Goal: Information Seeking & Learning: Learn about a topic

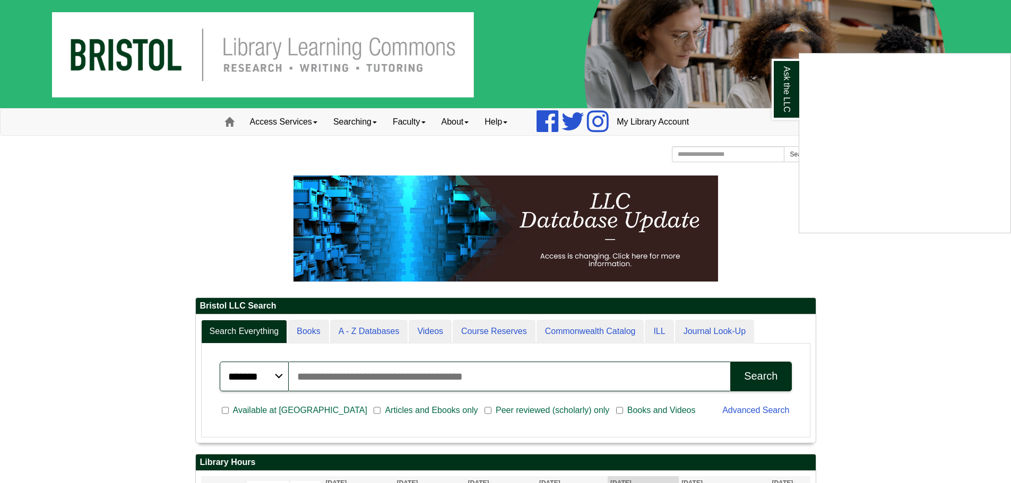
click at [886, 315] on div "Ask the LLC" at bounding box center [505, 241] width 1011 height 483
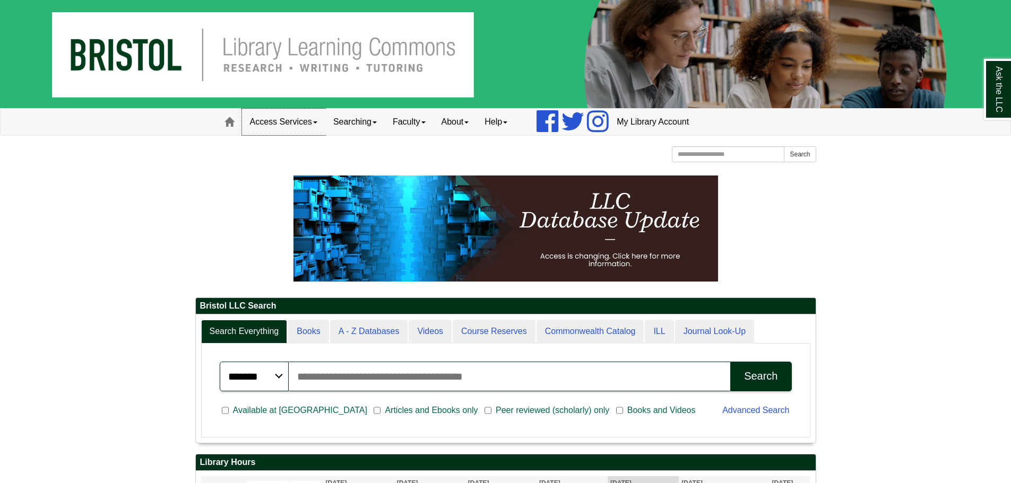
click at [304, 122] on link "Access Services" at bounding box center [283, 122] width 83 height 27
click at [420, 132] on link "Faculty" at bounding box center [409, 122] width 49 height 27
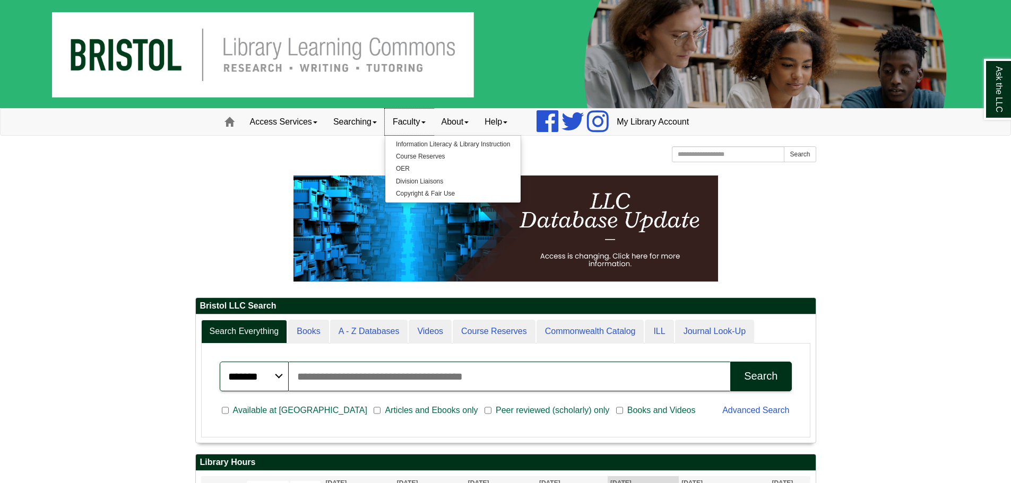
click at [420, 132] on link "Faculty" at bounding box center [409, 122] width 49 height 27
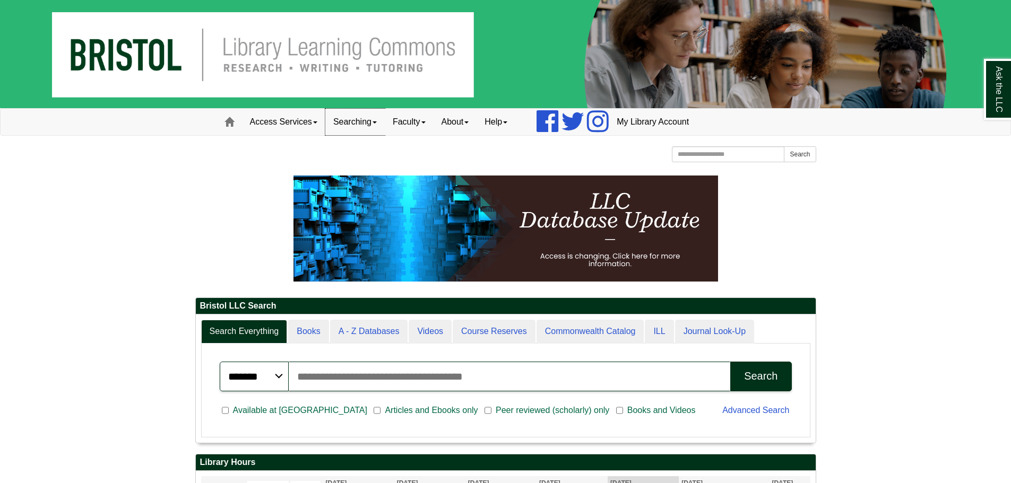
click at [382, 130] on link "Searching" at bounding box center [354, 122] width 59 height 27
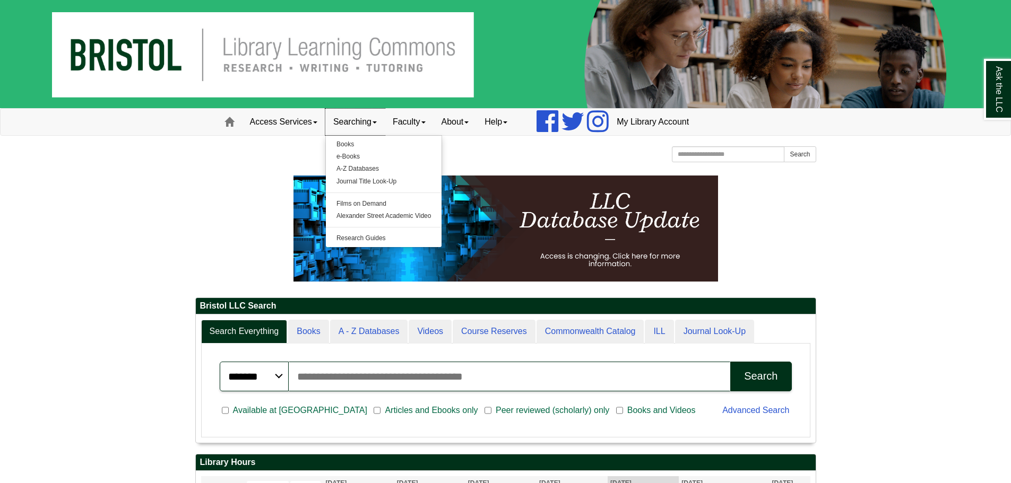
click at [382, 130] on link "Searching" at bounding box center [354, 122] width 59 height 27
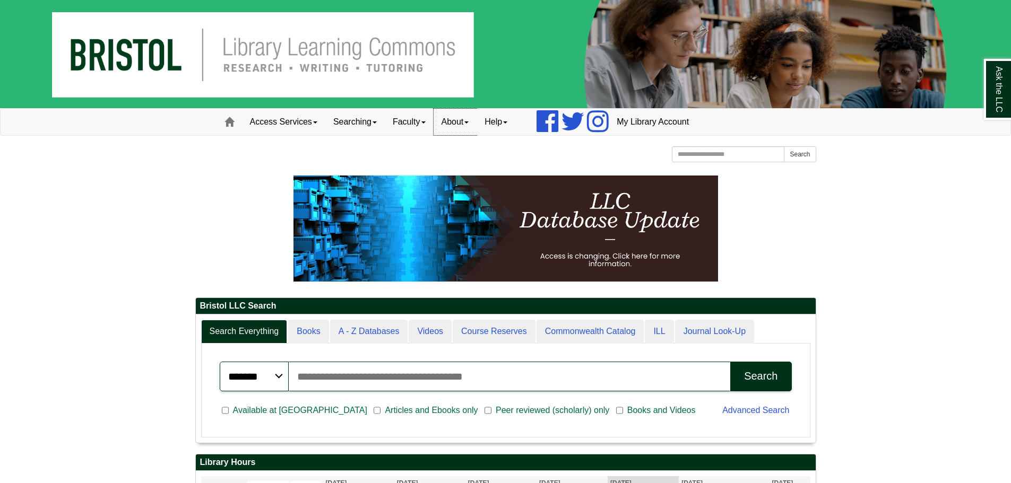
click at [450, 120] on link "About" at bounding box center [455, 122] width 44 height 27
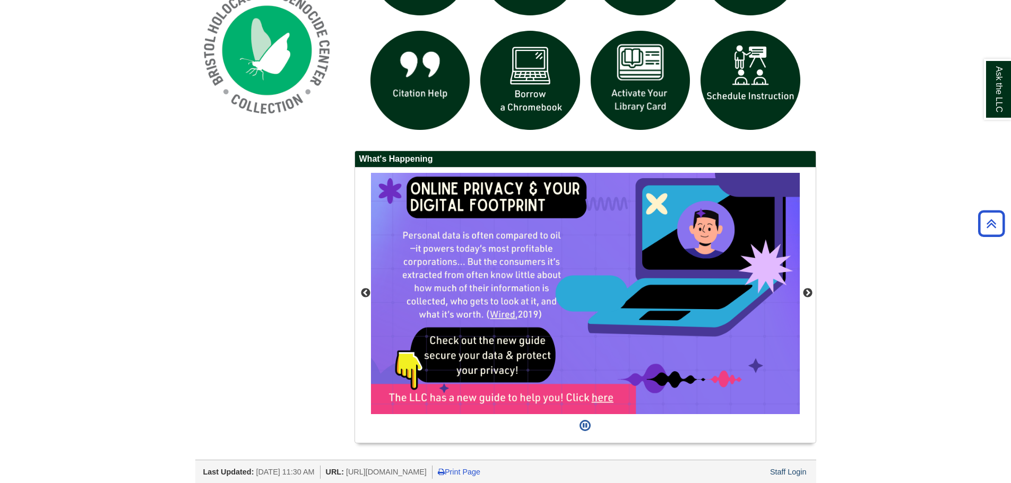
scroll to position [873, 0]
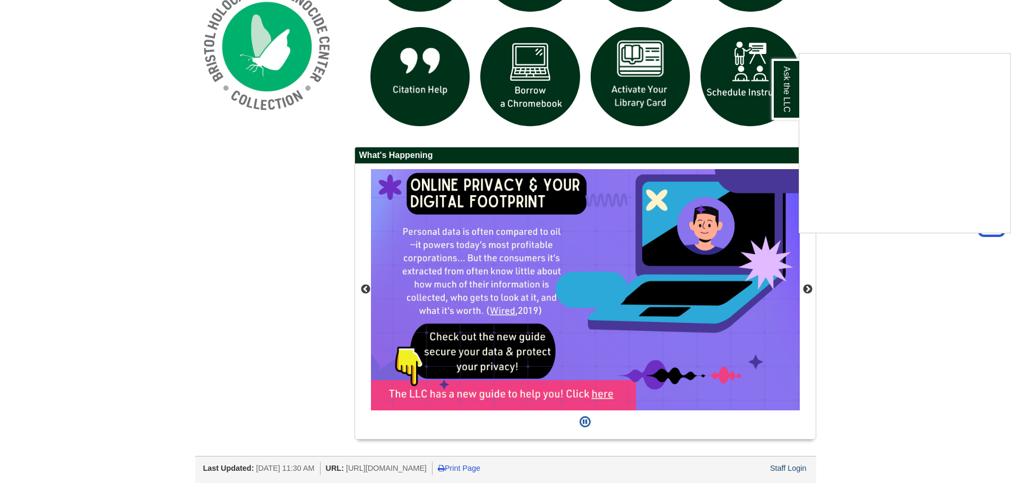
click at [880, 317] on div "Ask the LLC" at bounding box center [505, 241] width 1011 height 483
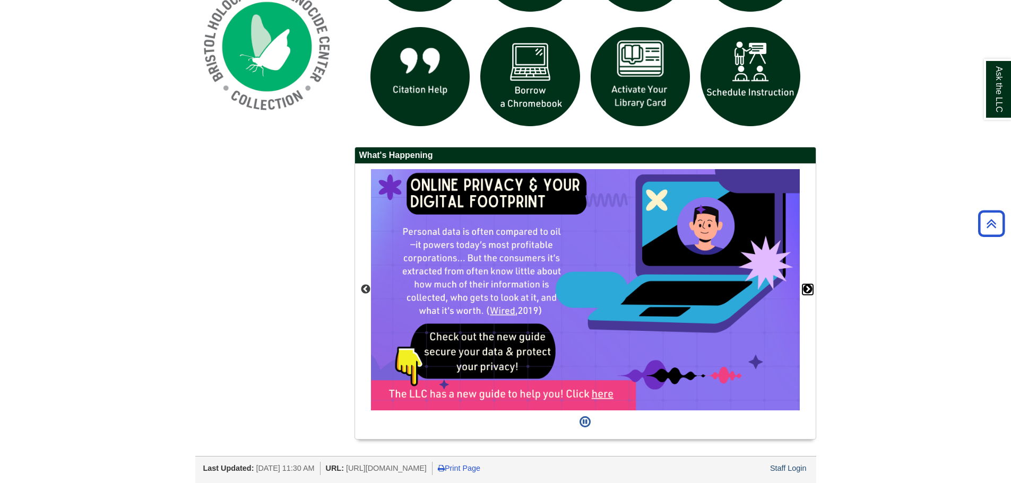
click at [809, 292] on button "Next" at bounding box center [807, 289] width 11 height 11
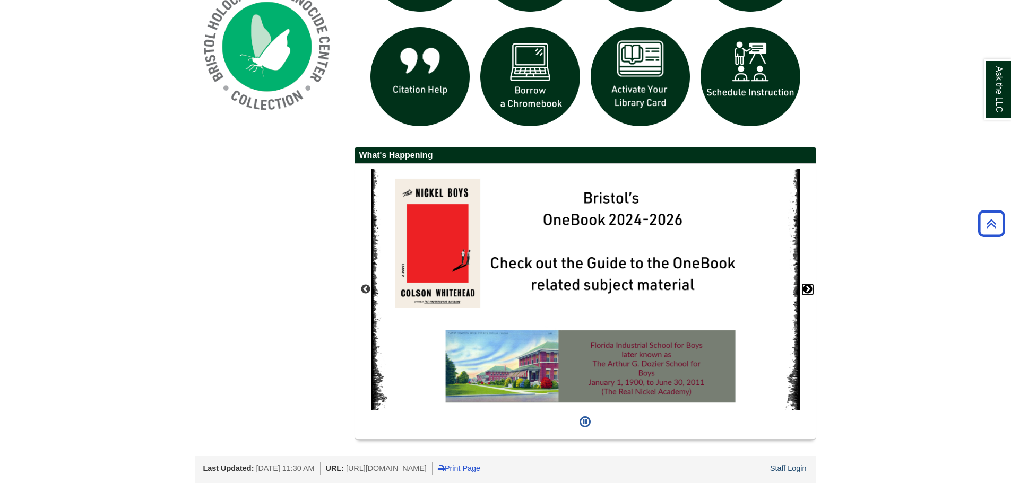
click at [809, 292] on button "Next" at bounding box center [807, 289] width 11 height 11
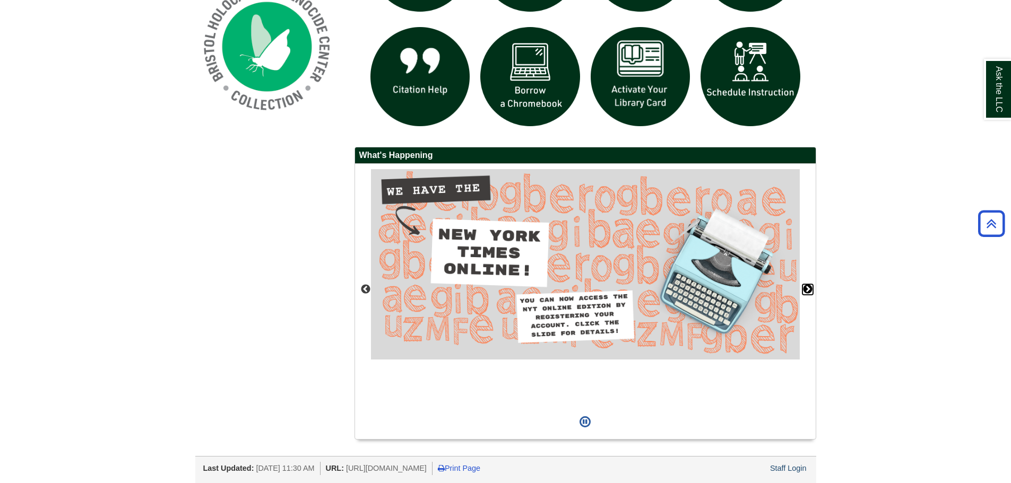
click at [809, 292] on button "Next" at bounding box center [807, 289] width 11 height 11
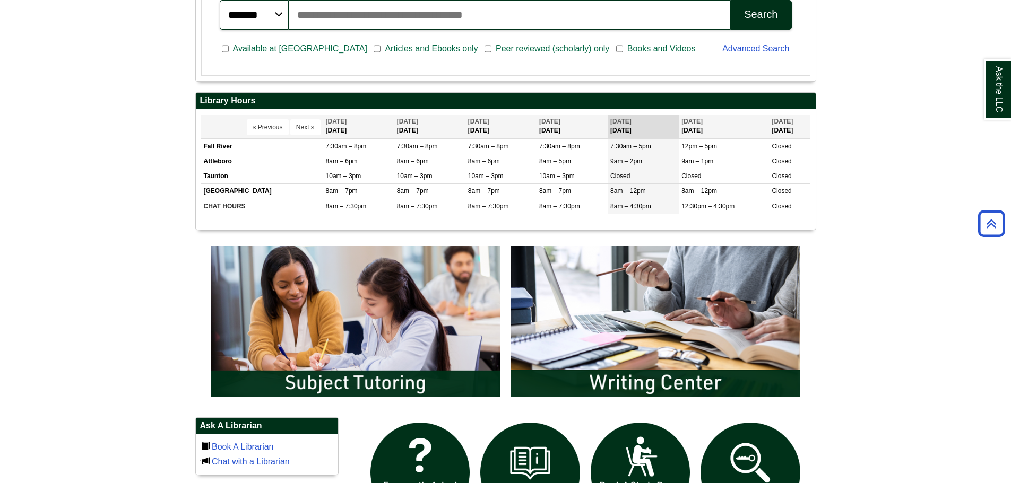
scroll to position [342, 0]
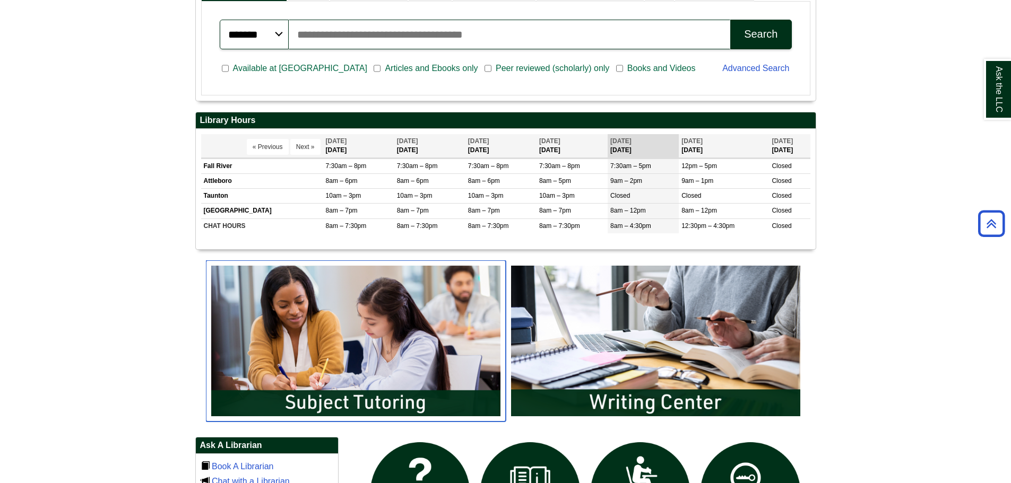
click at [428, 344] on img "slideshow" at bounding box center [356, 341] width 300 height 161
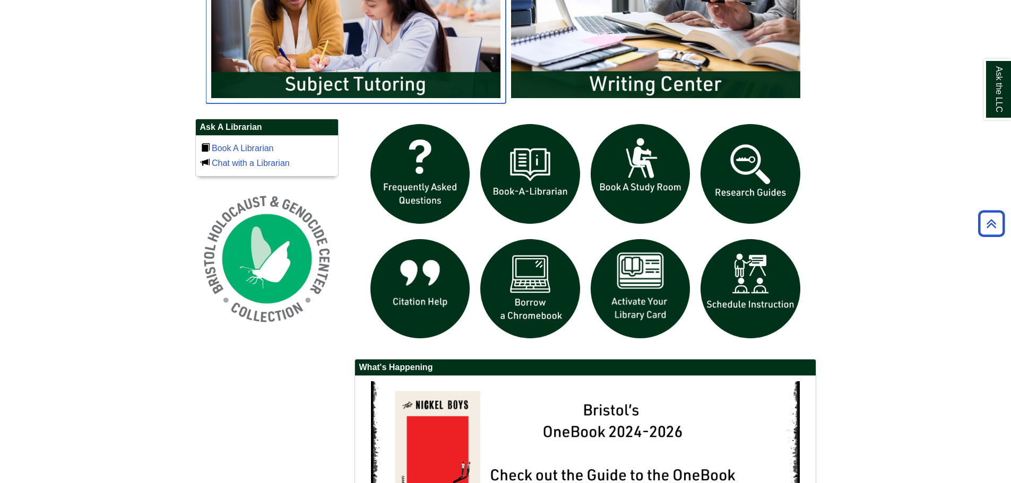
scroll to position [607, 0]
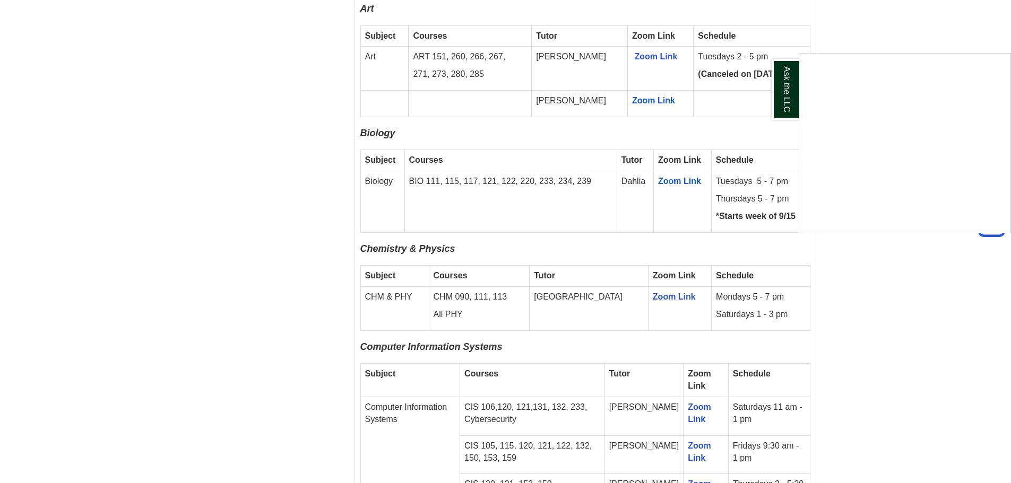
scroll to position [1114, 0]
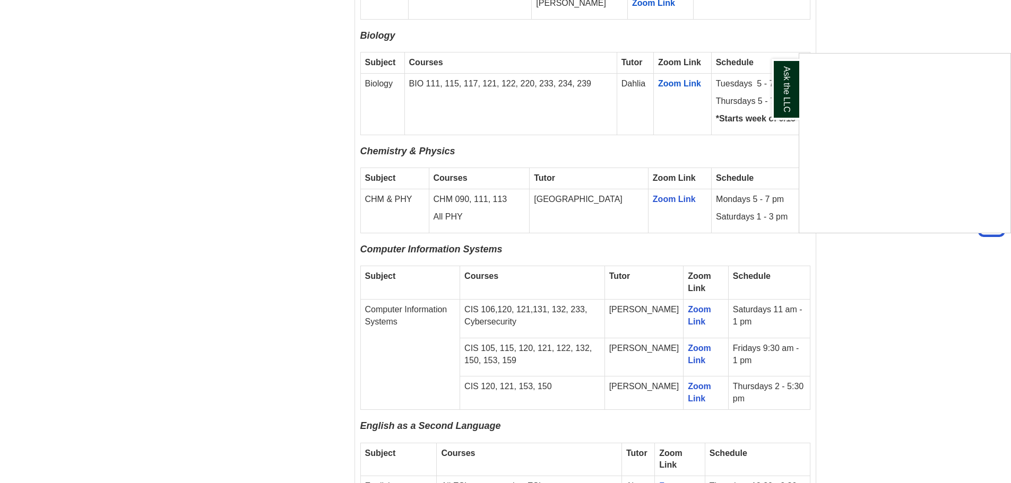
click at [887, 246] on div "Ask the LLC" at bounding box center [505, 241] width 1011 height 483
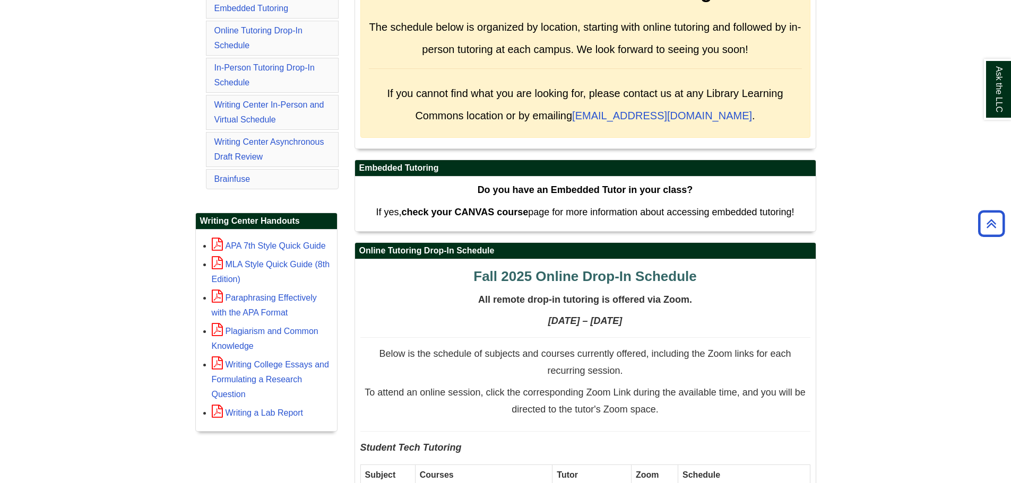
scroll to position [299, 0]
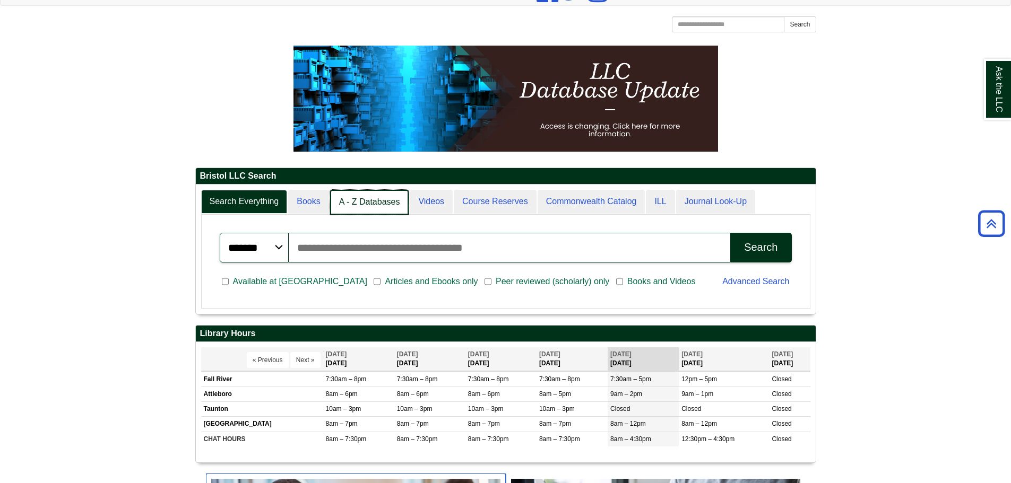
scroll to position [5, 5]
click at [388, 207] on link "A - Z Databases" at bounding box center [369, 202] width 79 height 25
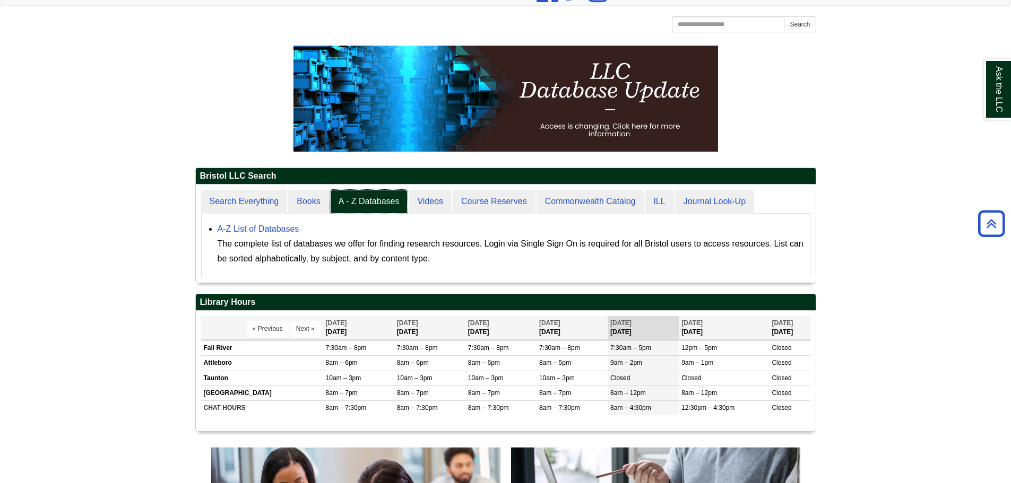
scroll to position [98, 620]
click at [274, 230] on link "A-Z List of Databases" at bounding box center [259, 228] width 82 height 9
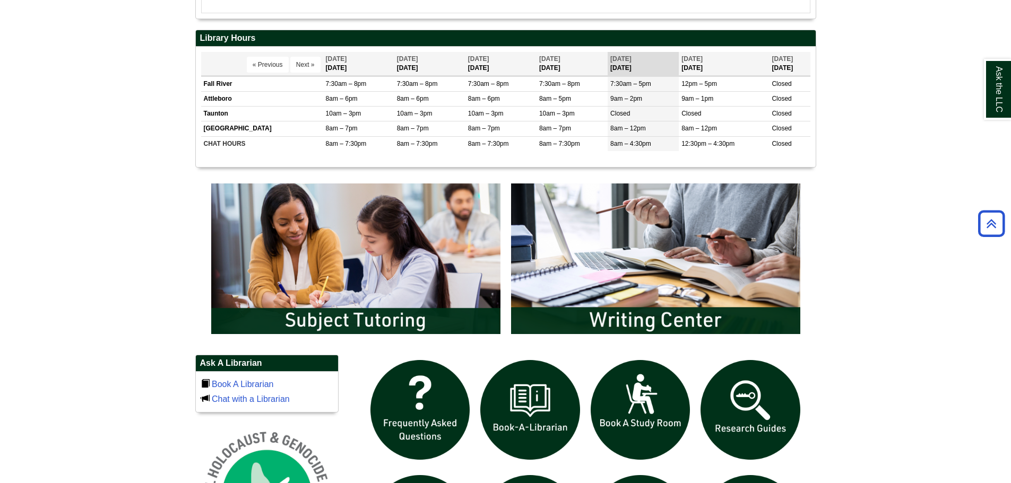
scroll to position [531, 0]
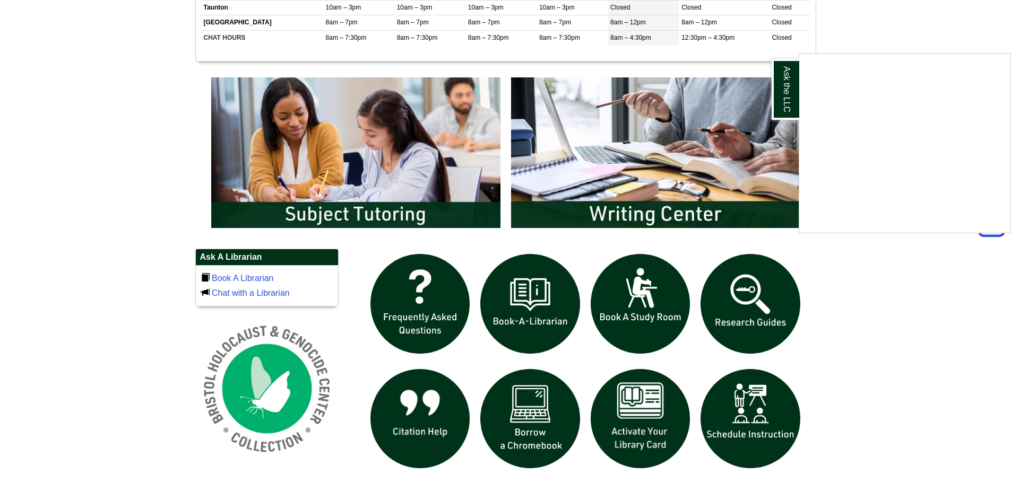
click at [384, 166] on div "Ask the LLC" at bounding box center [505, 241] width 1011 height 483
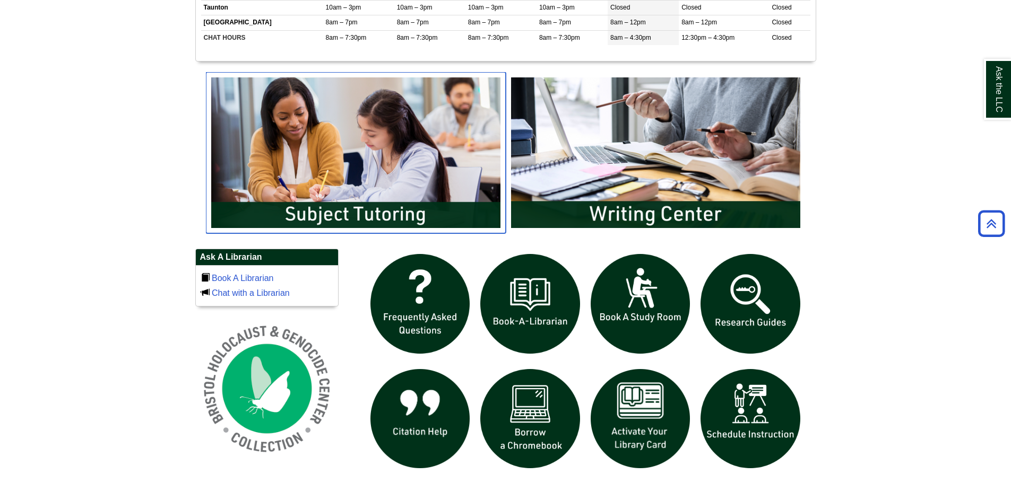
click at [368, 218] on img "slideshow" at bounding box center [356, 152] width 300 height 161
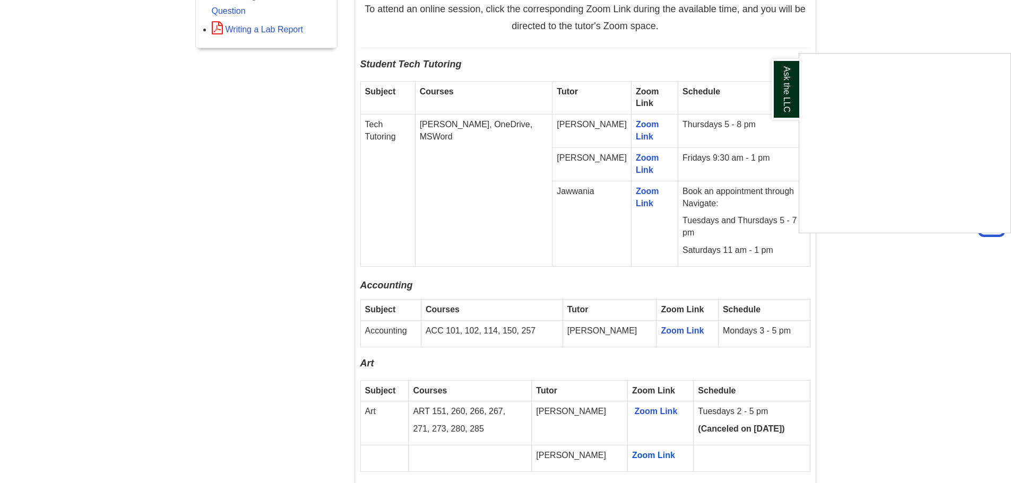
scroll to position [637, 0]
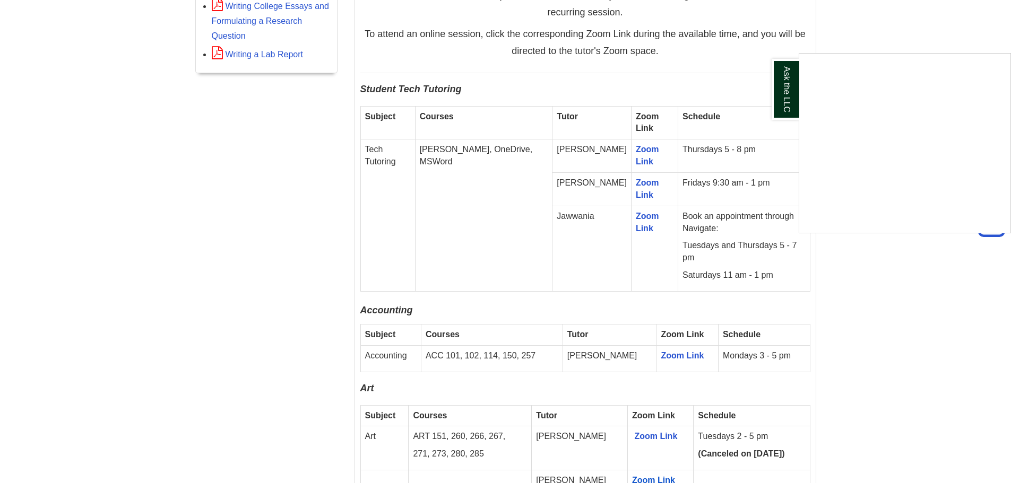
click at [866, 299] on div "Ask the LLC" at bounding box center [505, 241] width 1011 height 483
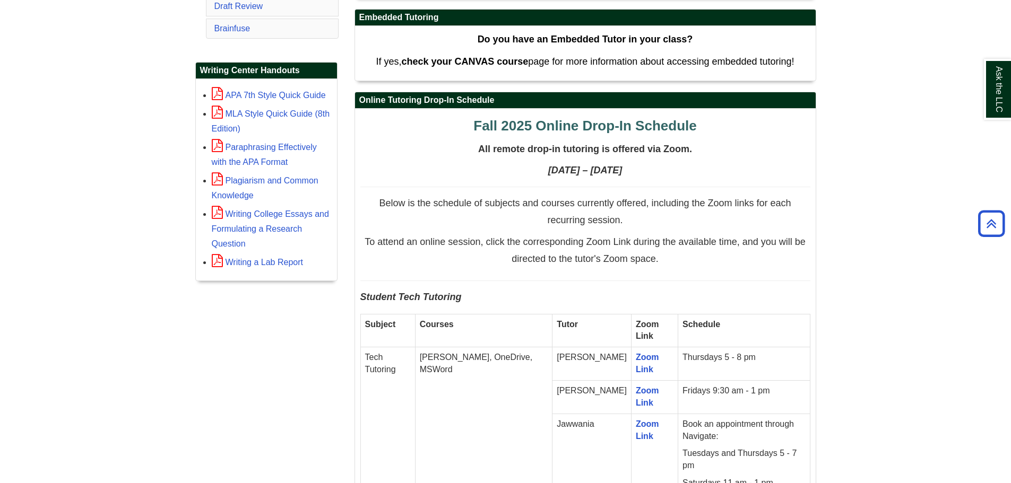
scroll to position [424, 0]
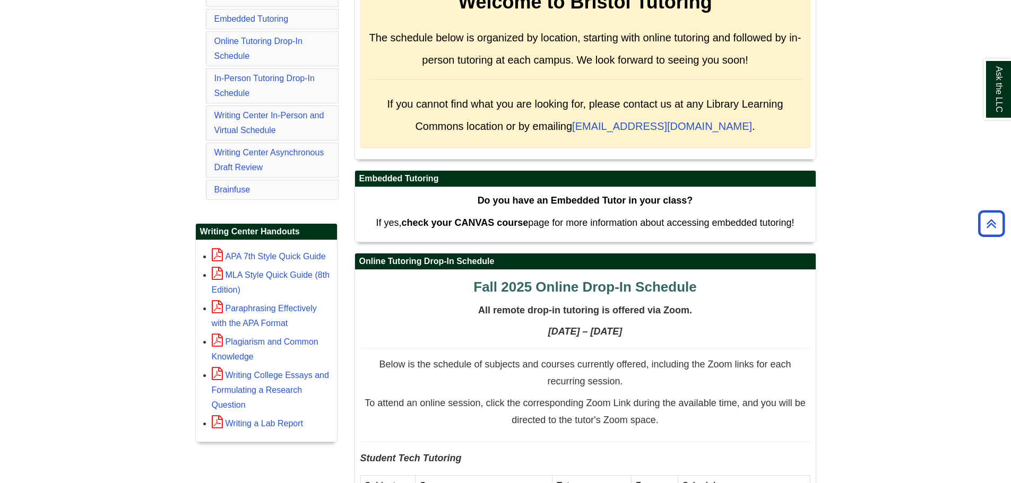
scroll to position [265, 0]
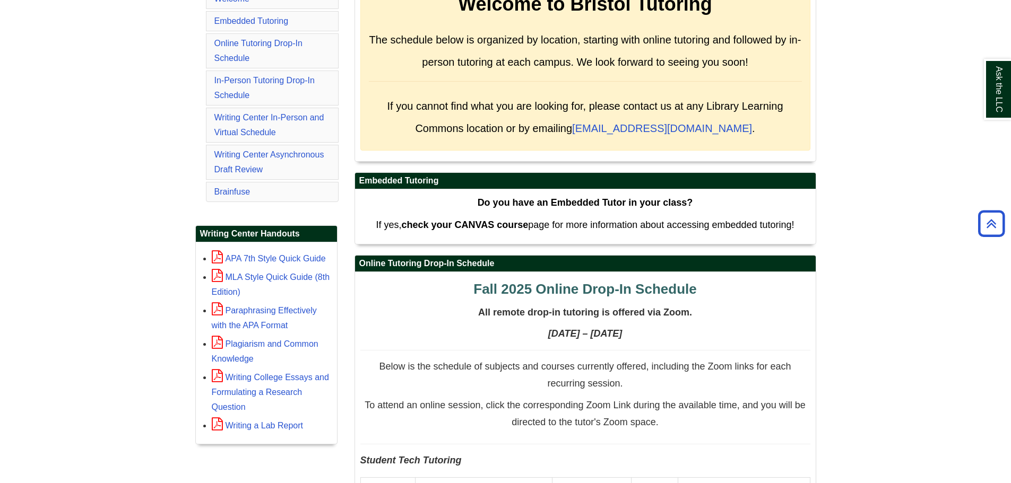
click at [194, 77] on div "Tutoring and Writing Center Services Welcome Embedded Tutoring Online Tutoring …" at bounding box center [266, 206] width 159 height 509
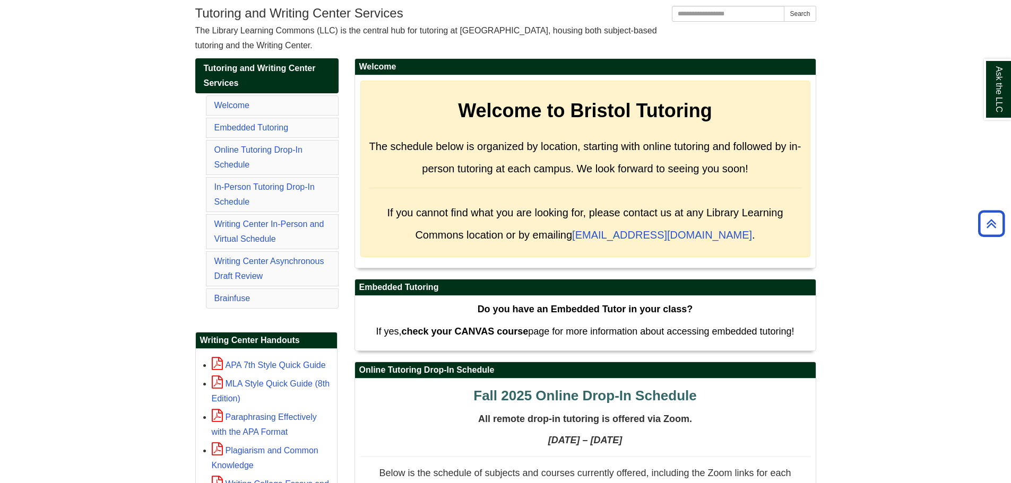
scroll to position [0, 0]
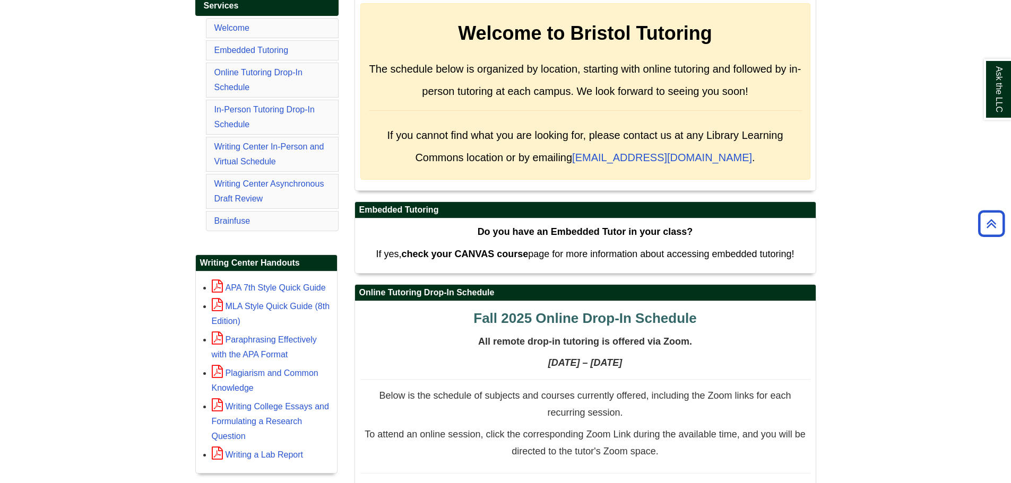
scroll to position [140, 0]
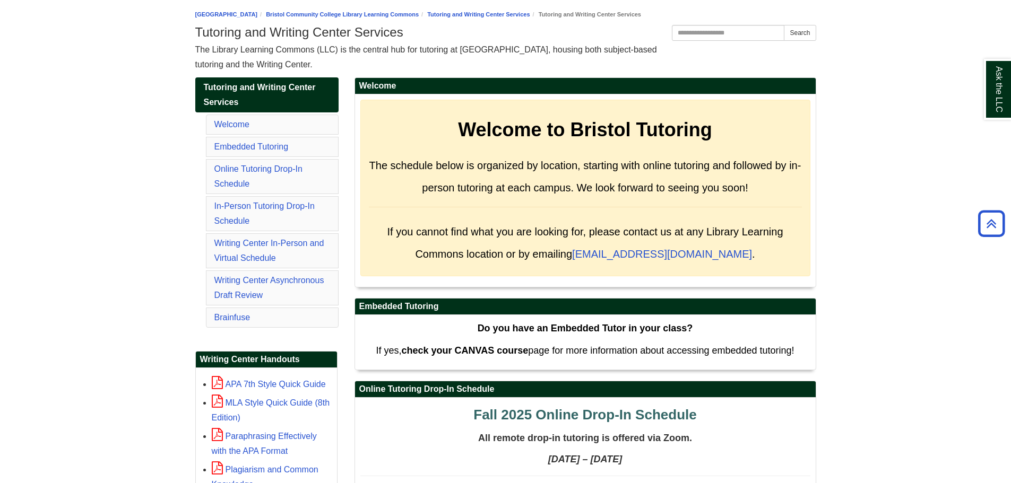
click at [242, 141] on li "Embedded Tutoring" at bounding box center [272, 147] width 133 height 20
click at [241, 145] on link "Embedded Tutoring" at bounding box center [251, 146] width 74 height 9
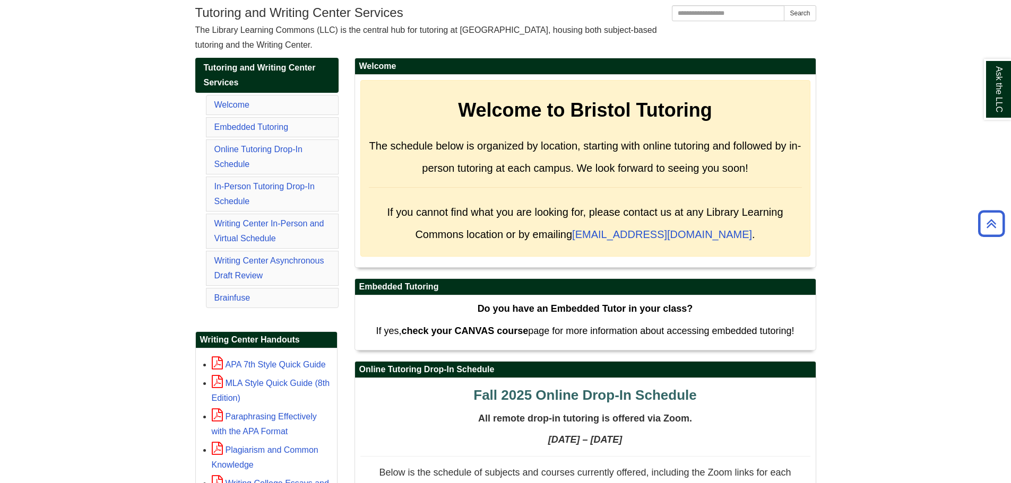
scroll to position [212, 0]
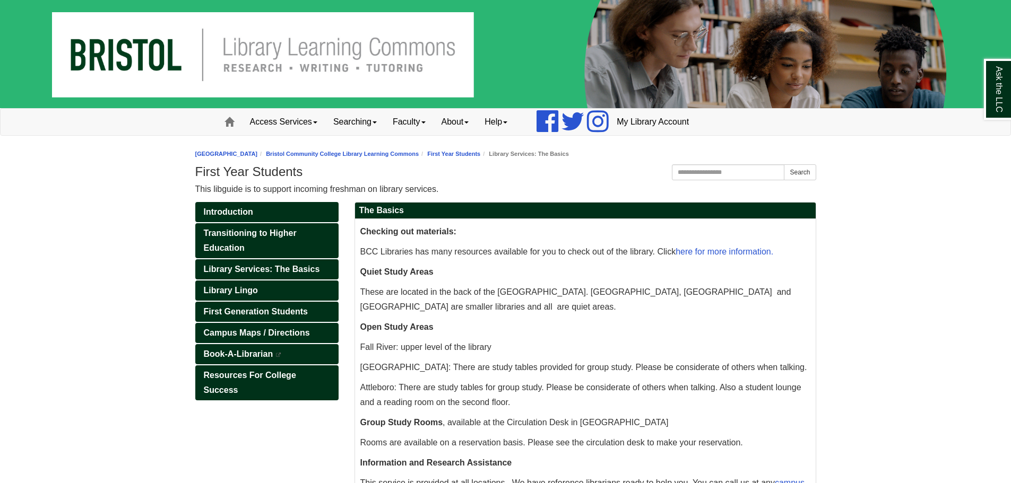
scroll to position [106, 0]
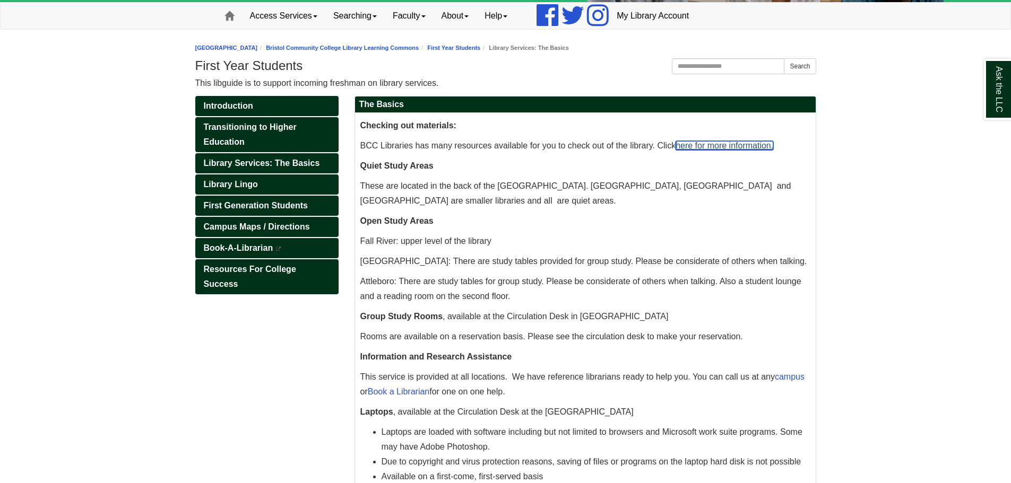
click at [682, 144] on link "here for more information." at bounding box center [724, 145] width 98 height 9
click at [849, 336] on div "Ask the LLC" at bounding box center [505, 241] width 1011 height 483
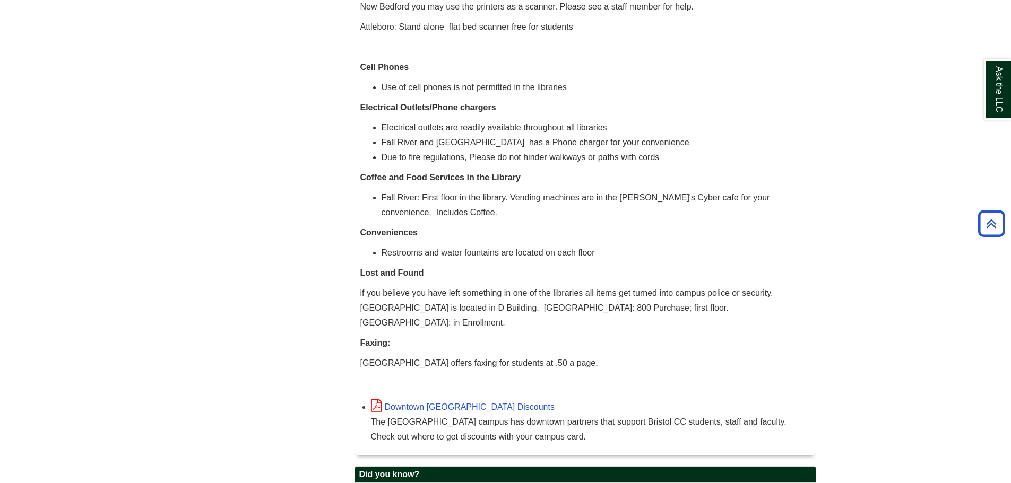
scroll to position [1260, 0]
